Goal: Transaction & Acquisition: Purchase product/service

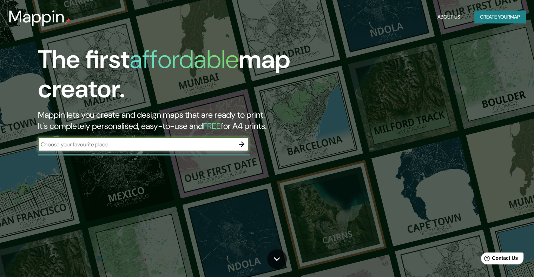
click at [101, 146] on input "text" at bounding box center [136, 145] width 196 height 8
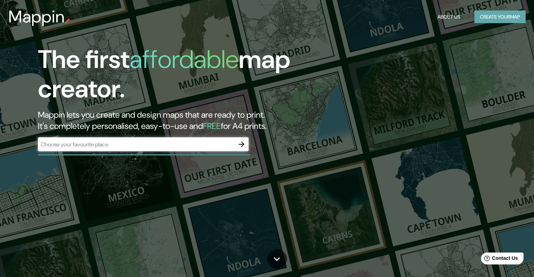
click at [501, 19] on button "Create your map" at bounding box center [499, 17] width 51 height 13
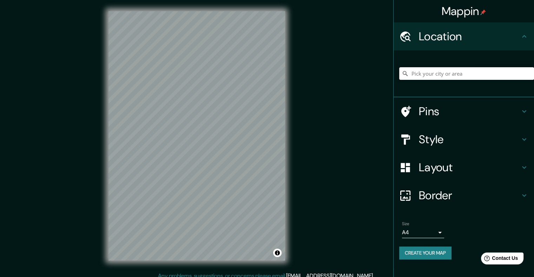
click at [434, 69] on input "Pick your city or area" at bounding box center [466, 73] width 135 height 13
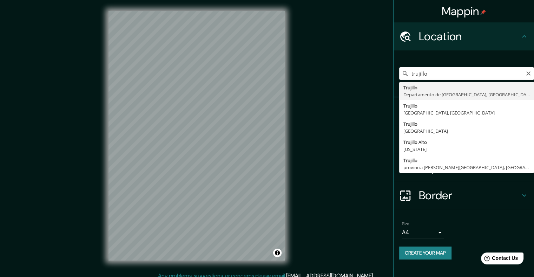
type input "Trujillo, Departamento de La Libertad, Perú"
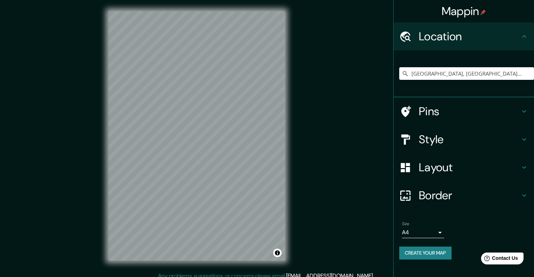
click at [316, 116] on div "Mappin Location Trujillo, Departamento de La Libertad, Perú Pins Style Layout B…" at bounding box center [267, 141] width 534 height 283
click at [434, 142] on h4 "Style" at bounding box center [469, 140] width 101 height 14
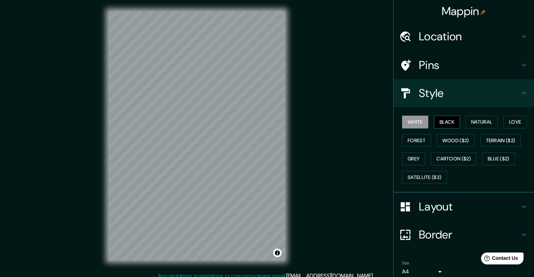
click at [450, 121] on button "Black" at bounding box center [447, 122] width 26 height 13
click at [470, 125] on button "Natural" at bounding box center [481, 122] width 32 height 13
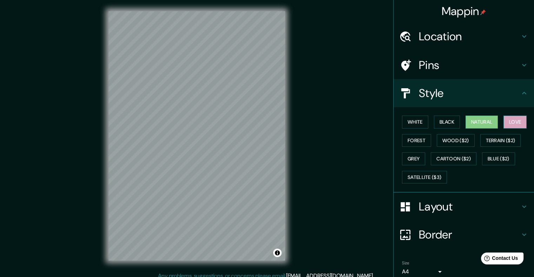
click at [509, 116] on button "Love" at bounding box center [514, 122] width 23 height 13
click at [407, 137] on button "Forest" at bounding box center [416, 140] width 29 height 13
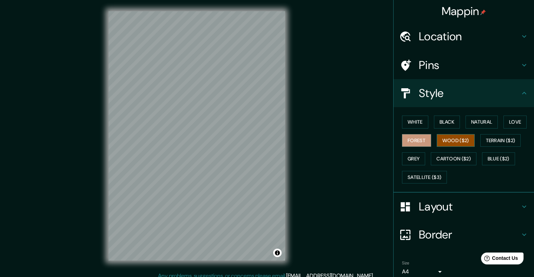
click at [446, 137] on button "Wood ($2)" at bounding box center [455, 140] width 38 height 13
click at [408, 120] on button "White" at bounding box center [415, 122] width 26 height 13
click at [307, 115] on div "Mappin Location Trujillo, Departamento de La Libertad, Perú Pins Style White Bl…" at bounding box center [267, 141] width 534 height 283
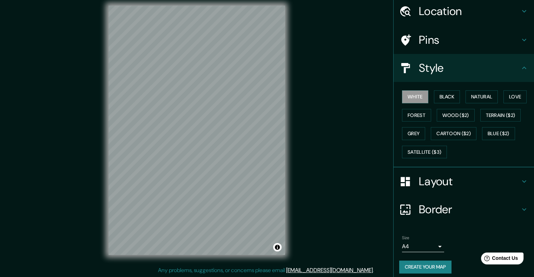
scroll to position [29, 0]
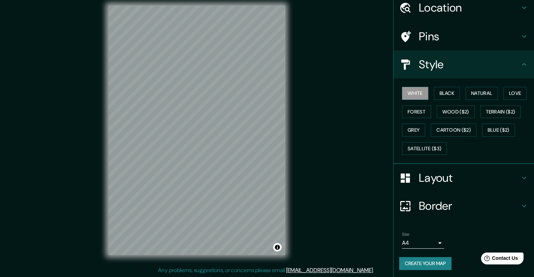
click at [438, 262] on button "Create your map" at bounding box center [425, 263] width 52 height 13
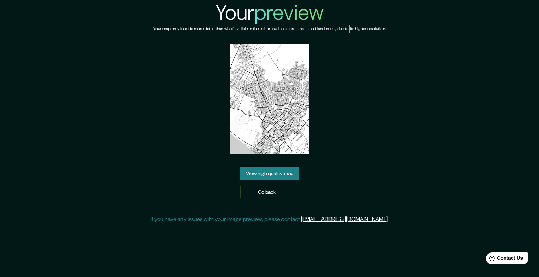
drag, startPoint x: 275, startPoint y: 94, endPoint x: 356, endPoint y: 72, distance: 83.8
click at [357, 72] on div "Your preview Your map may include more detail than what's visible in the editor…" at bounding box center [269, 114] width 238 height 229
click at [265, 173] on link "View high quality map" at bounding box center [269, 173] width 59 height 13
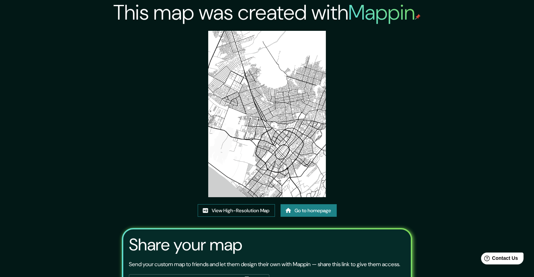
click at [244, 213] on link "View High-Resolution Map" at bounding box center [236, 211] width 77 height 13
